Goal: Information Seeking & Learning: Learn about a topic

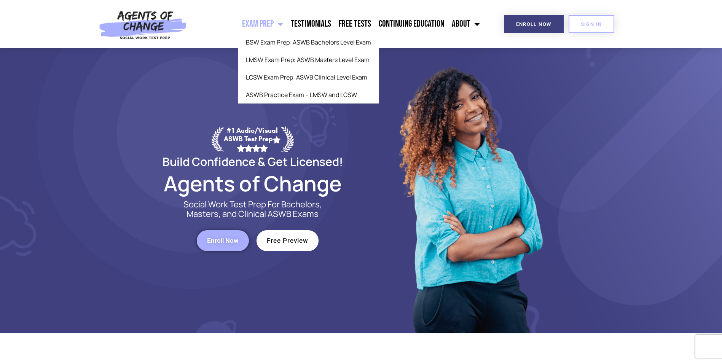
click at [278, 23] on span "Menu" at bounding box center [278, 24] width 10 height 17
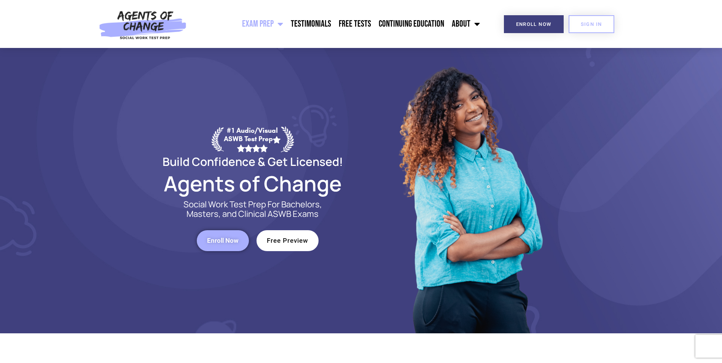
click at [278, 23] on span "Menu" at bounding box center [278, 24] width 10 height 17
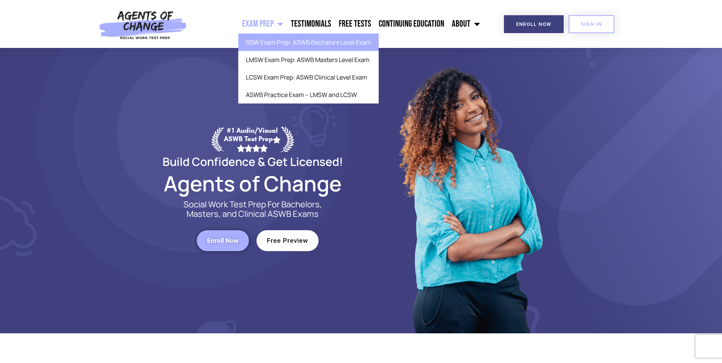
click at [277, 40] on link "BSW Exam Prep: ASWB Bachelors Level Exam" at bounding box center [308, 41] width 140 height 17
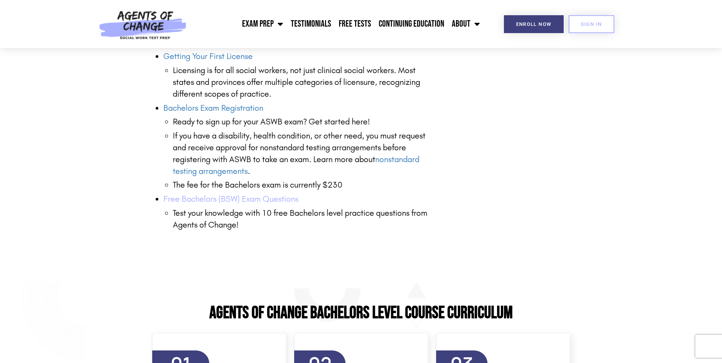
scroll to position [1027, 0]
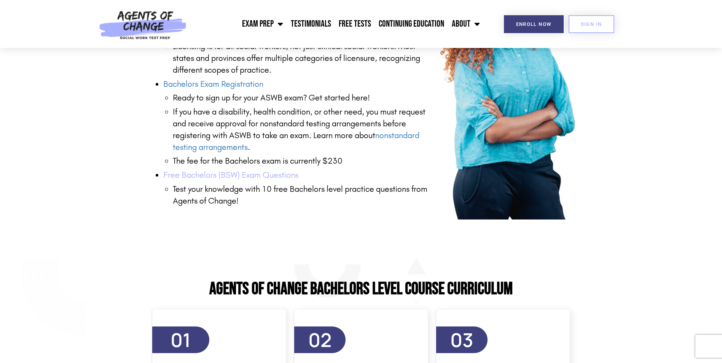
click at [256, 175] on link "Free Bachelors (BSW) Exam Questions" at bounding box center [230, 175] width 135 height 10
